Goal: Task Accomplishment & Management: Manage account settings

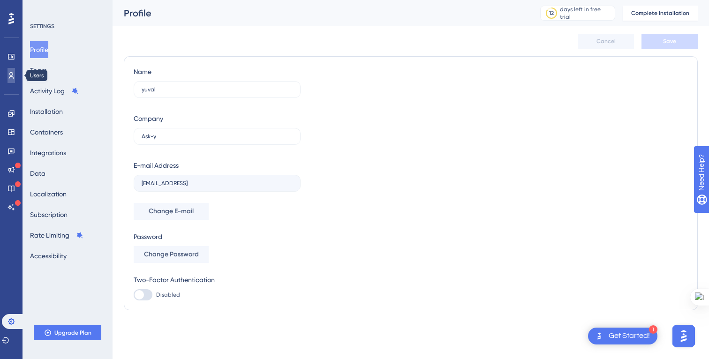
click at [8, 79] on icon at bounding box center [12, 76] width 8 height 8
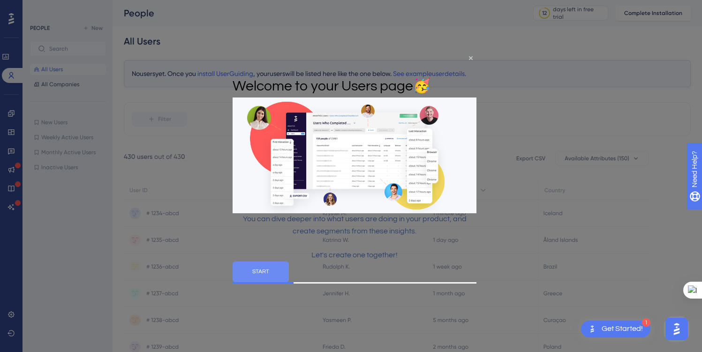
click at [289, 282] on button "START" at bounding box center [261, 272] width 56 height 21
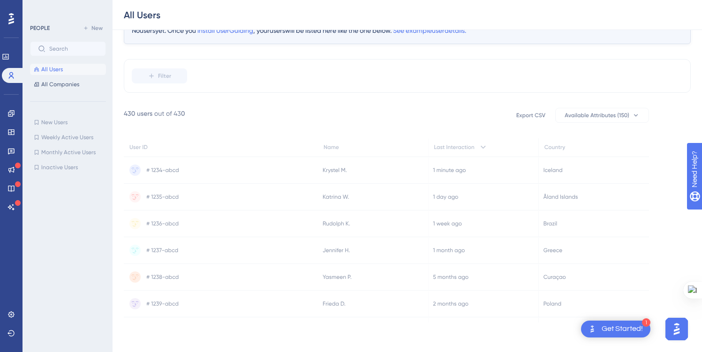
scroll to position [47, 0]
click at [10, 316] on icon at bounding box center [12, 315] width 8 height 8
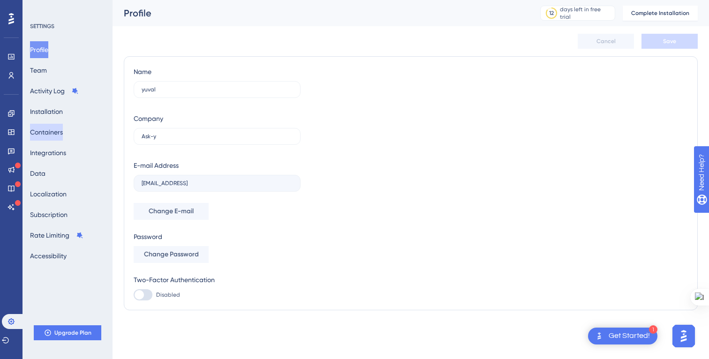
click at [51, 129] on button "Containers" at bounding box center [46, 132] width 33 height 17
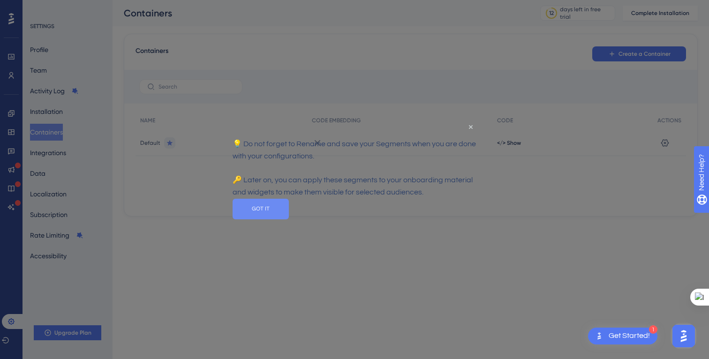
click at [289, 216] on button "GOT IT" at bounding box center [261, 208] width 56 height 21
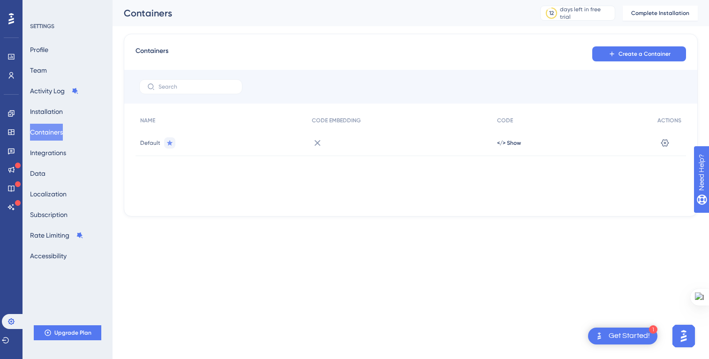
click at [148, 143] on span "Default" at bounding box center [150, 143] width 20 height 8
click at [316, 144] on icon at bounding box center [318, 143] width 6 height 6
click at [156, 144] on span "Default" at bounding box center [150, 143] width 20 height 8
click at [662, 139] on icon at bounding box center [664, 142] width 9 height 9
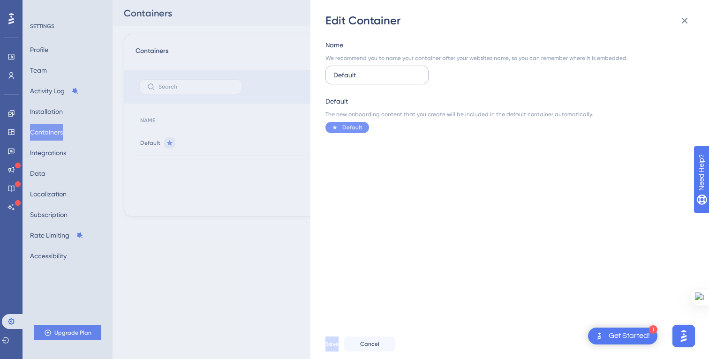
click at [385, 76] on input "Default" at bounding box center [376, 75] width 87 height 10
click at [288, 125] on div "Edit Container Name We recommend you to name your container after your websites…" at bounding box center [354, 179] width 709 height 359
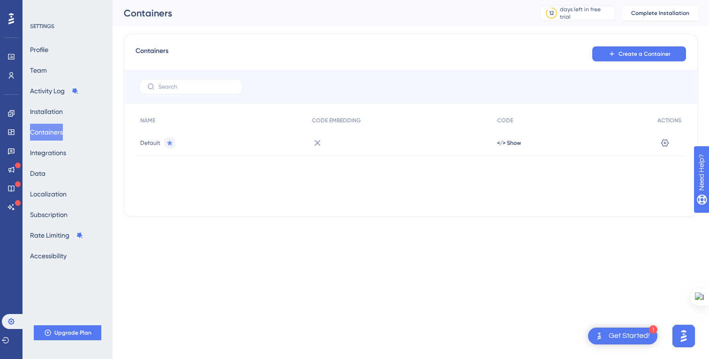
click at [657, 142] on div "Settings" at bounding box center [669, 143] width 33 height 26
click at [662, 143] on icon at bounding box center [664, 142] width 9 height 9
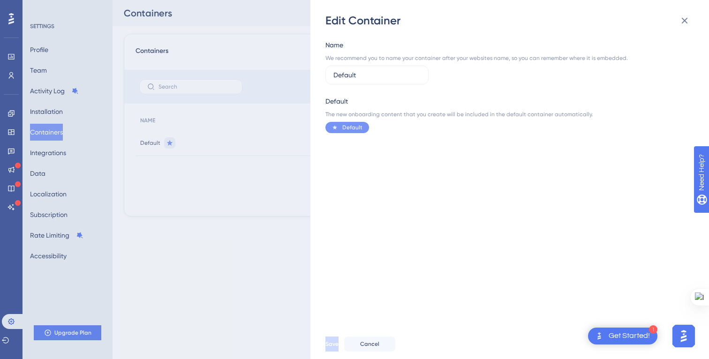
click at [357, 129] on span "Default" at bounding box center [352, 128] width 20 height 8
click at [294, 120] on div "Edit Container Name We recommend you to name your container after your websites…" at bounding box center [354, 179] width 709 height 359
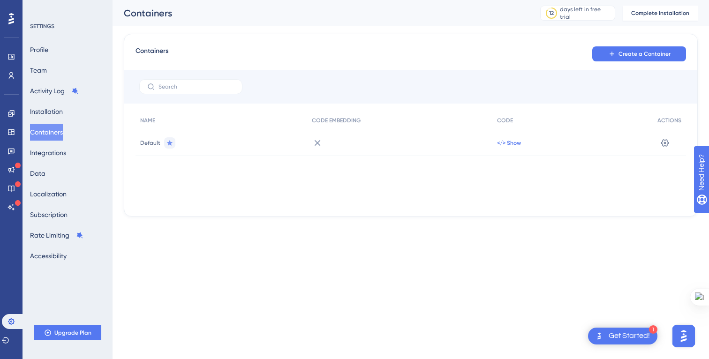
click at [519, 141] on span "</> Show" at bounding box center [509, 143] width 24 height 8
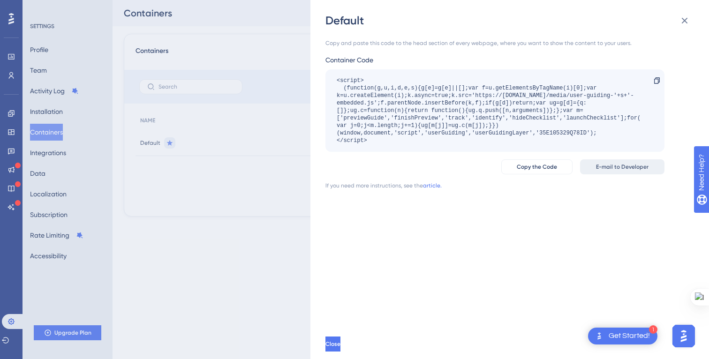
click at [628, 168] on span "E-mail to Developer" at bounding box center [622, 167] width 53 height 8
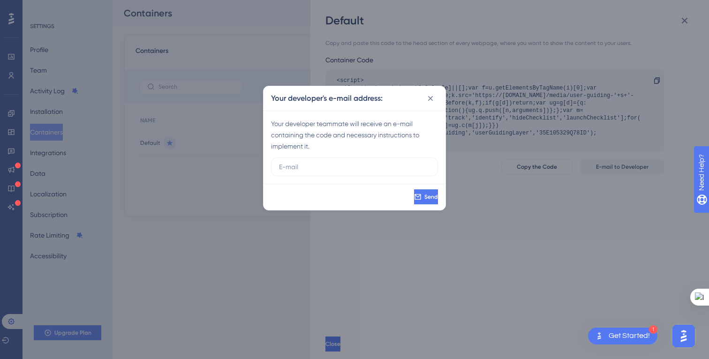
click at [477, 108] on div "Your developer's e-mail address: Your developer teammate will receive an e-mail…" at bounding box center [354, 179] width 709 height 359
